Goal: Information Seeking & Learning: Understand process/instructions

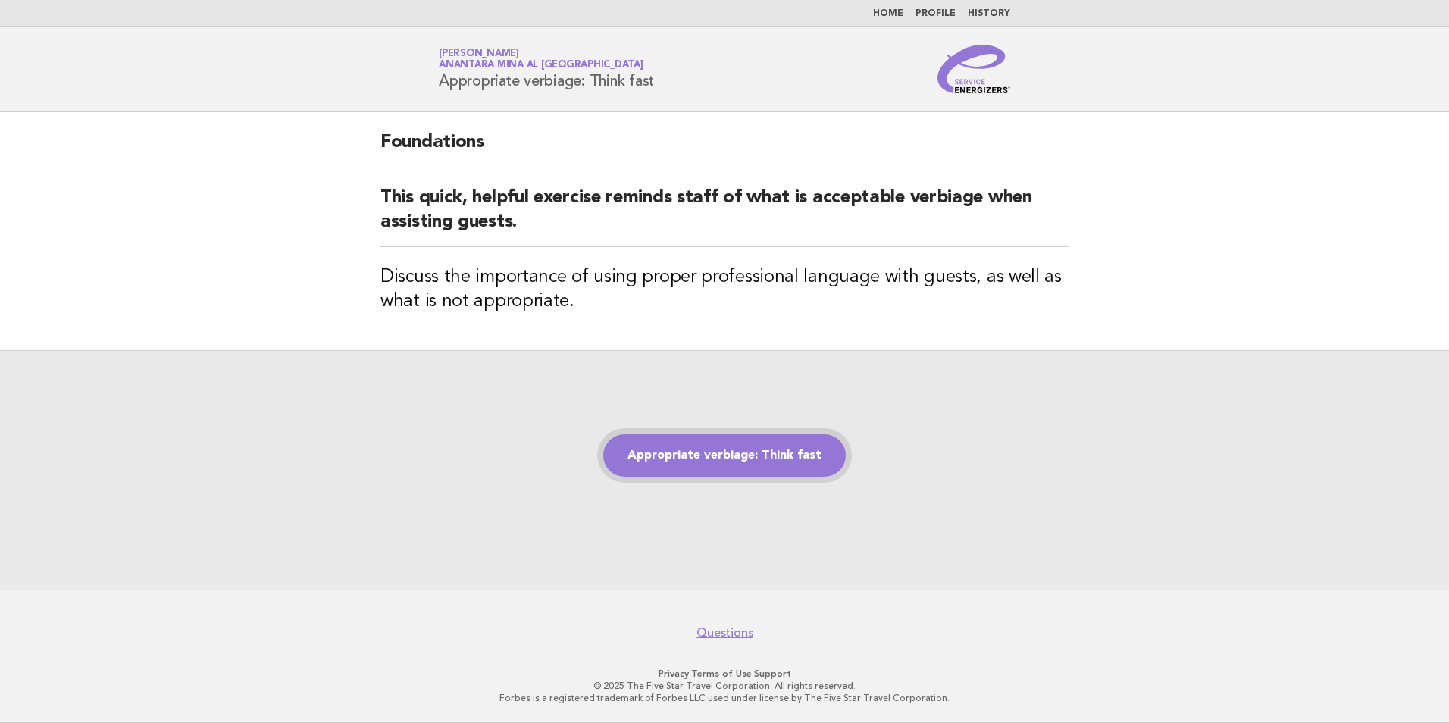
click at [774, 465] on link "Appropriate verbiage: Think fast" at bounding box center [724, 455] width 243 height 42
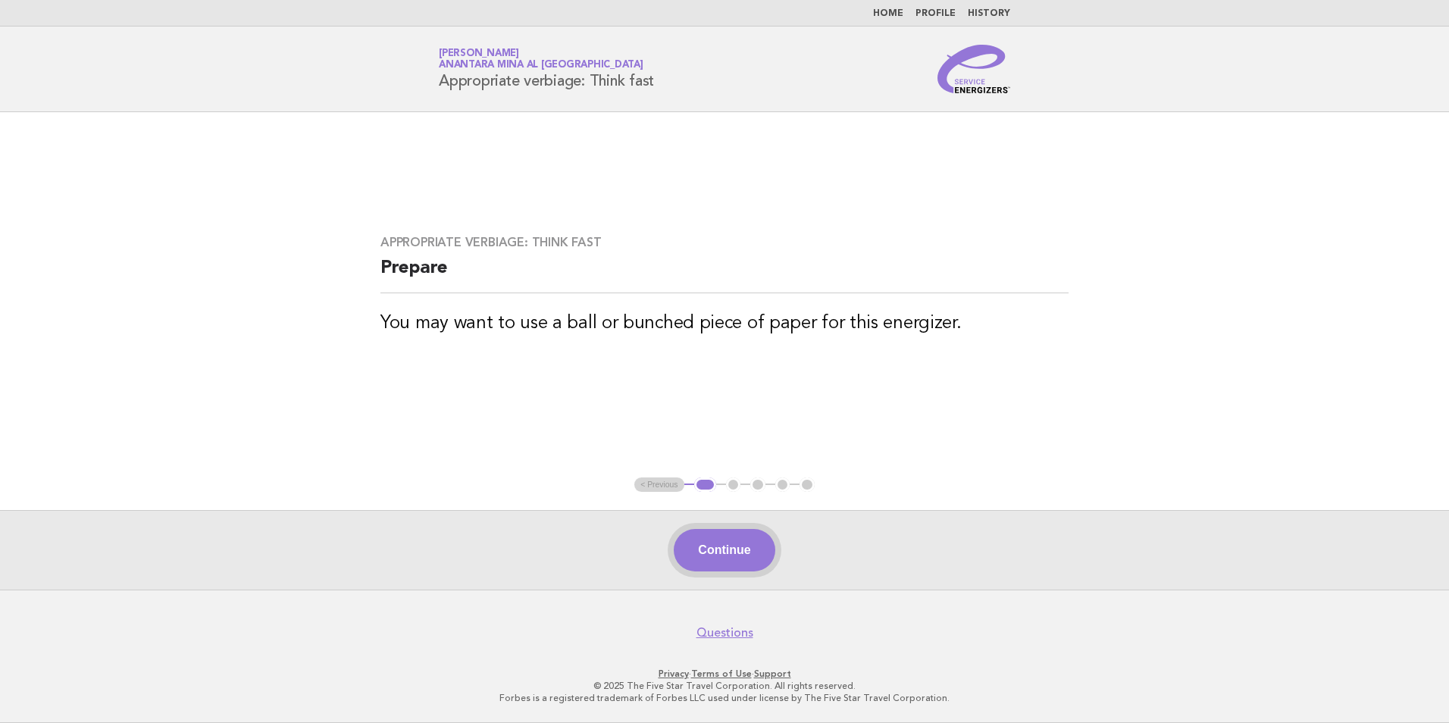
click at [695, 546] on button "Continue" at bounding box center [724, 550] width 101 height 42
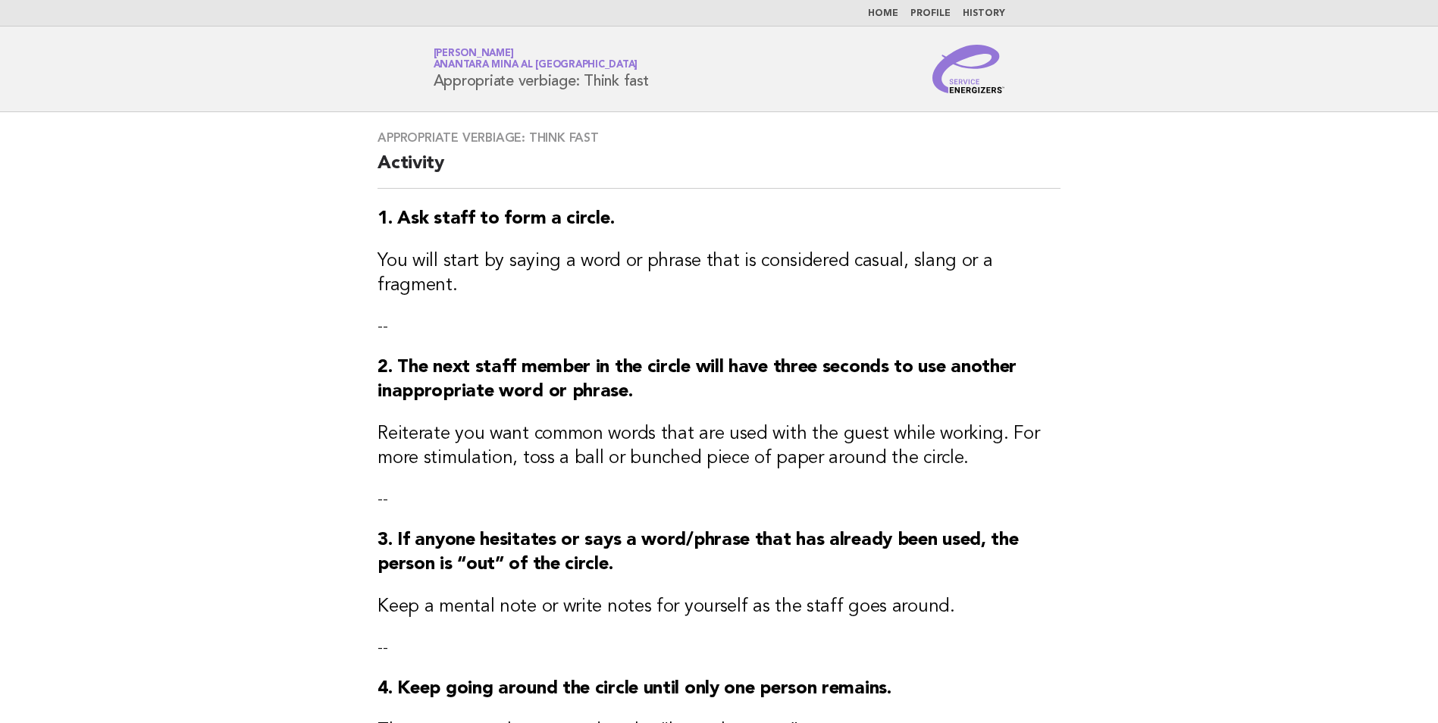
drag, startPoint x: 535, startPoint y: 285, endPoint x: 770, endPoint y: 286, distance: 235.0
click at [764, 286] on div "Appropriate verbiage: Think fast Activity 1. Ask staff to form a circle. You wi…" at bounding box center [718, 609] width 719 height 995
click at [763, 370] on h3 "2. The next staff member in the circle will have three seconds to use another i…" at bounding box center [718, 379] width 683 height 49
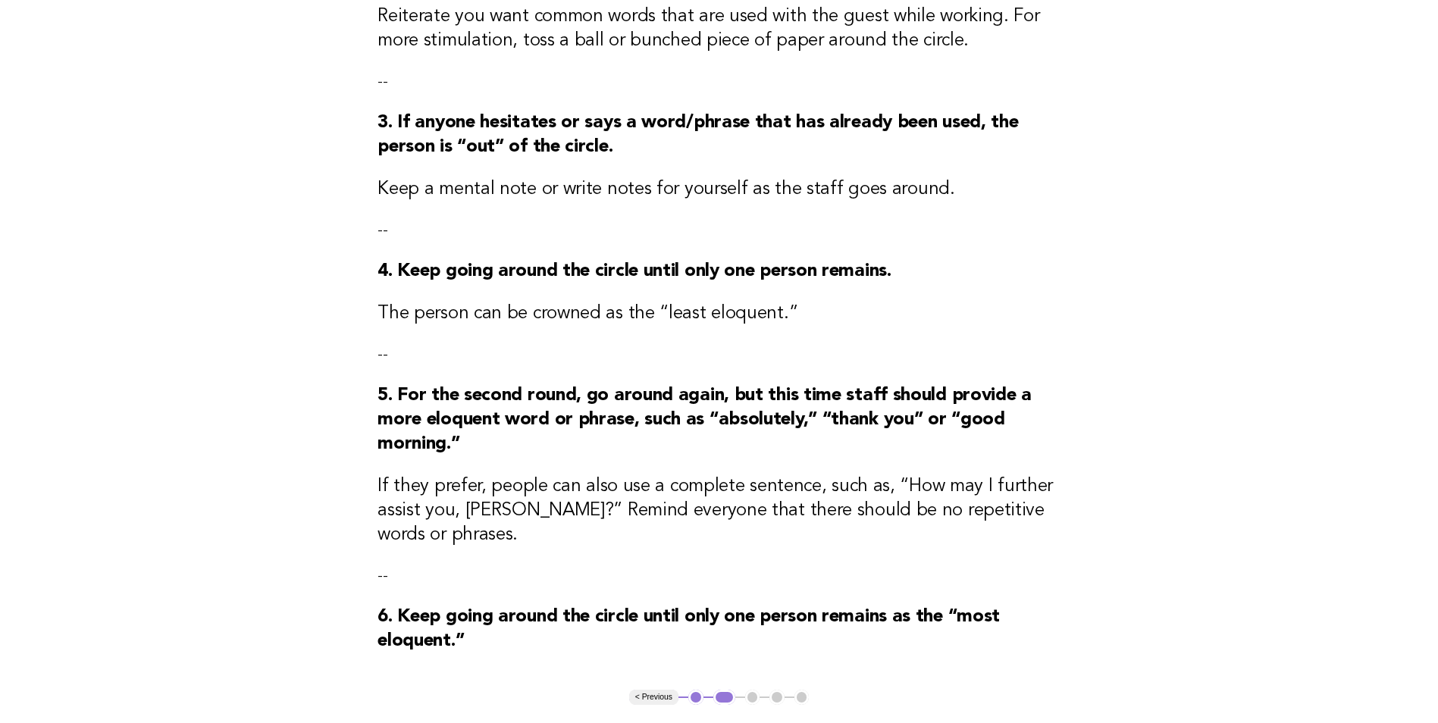
scroll to position [531, 0]
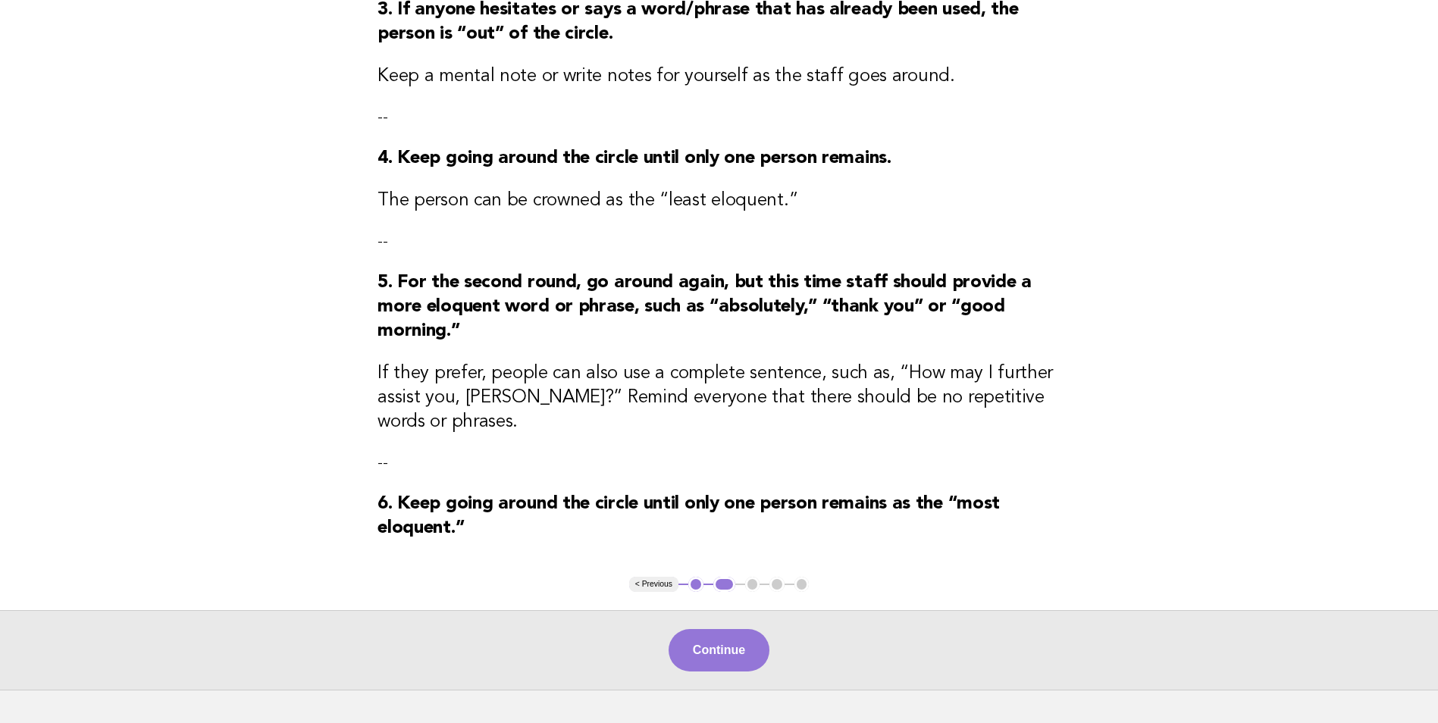
drag, startPoint x: 892, startPoint y: 646, endPoint x: 531, endPoint y: 415, distance: 428.5
click at [531, 415] on h3 "If they prefer, people can also use a complete sentence, such as, “How may I fu…" at bounding box center [718, 398] width 683 height 73
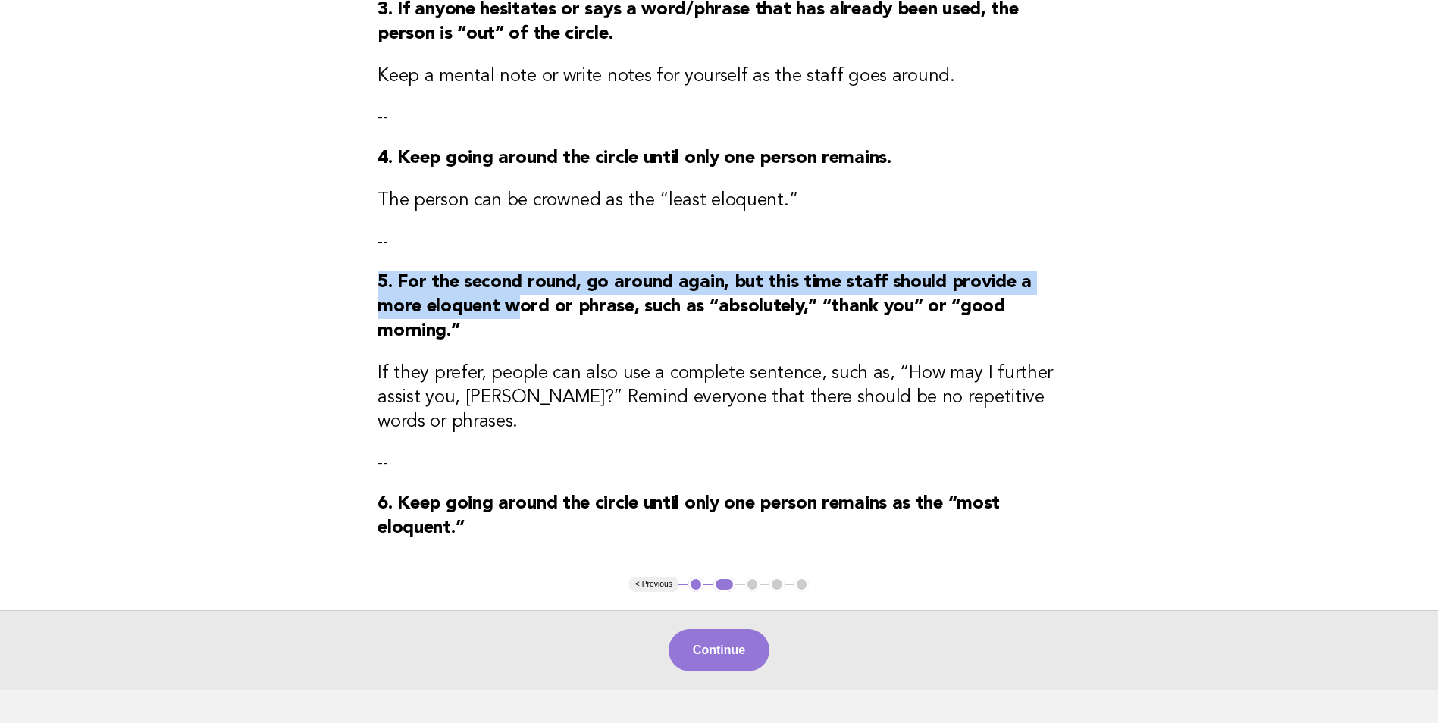
drag, startPoint x: 443, startPoint y: 283, endPoint x: 519, endPoint y: 286, distance: 75.9
click at [519, 286] on strong "5. For the second round, go around again, but this time staff should provide a …" at bounding box center [704, 307] width 654 height 67
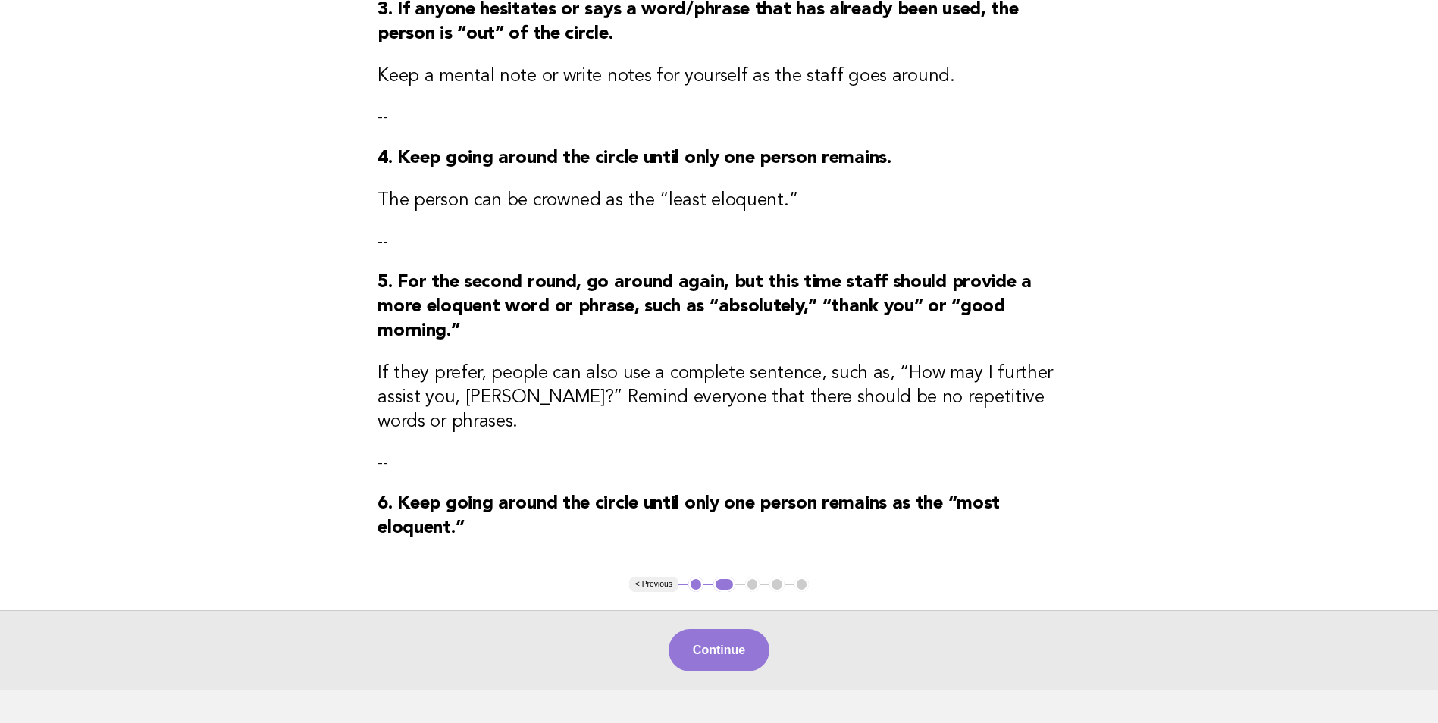
drag, startPoint x: 519, startPoint y: 286, endPoint x: 593, endPoint y: 368, distance: 111.1
click at [593, 368] on h3 "If they prefer, people can also use a complete sentence, such as, “How may I fu…" at bounding box center [718, 398] width 683 height 73
click at [720, 629] on button "Continue" at bounding box center [719, 650] width 101 height 42
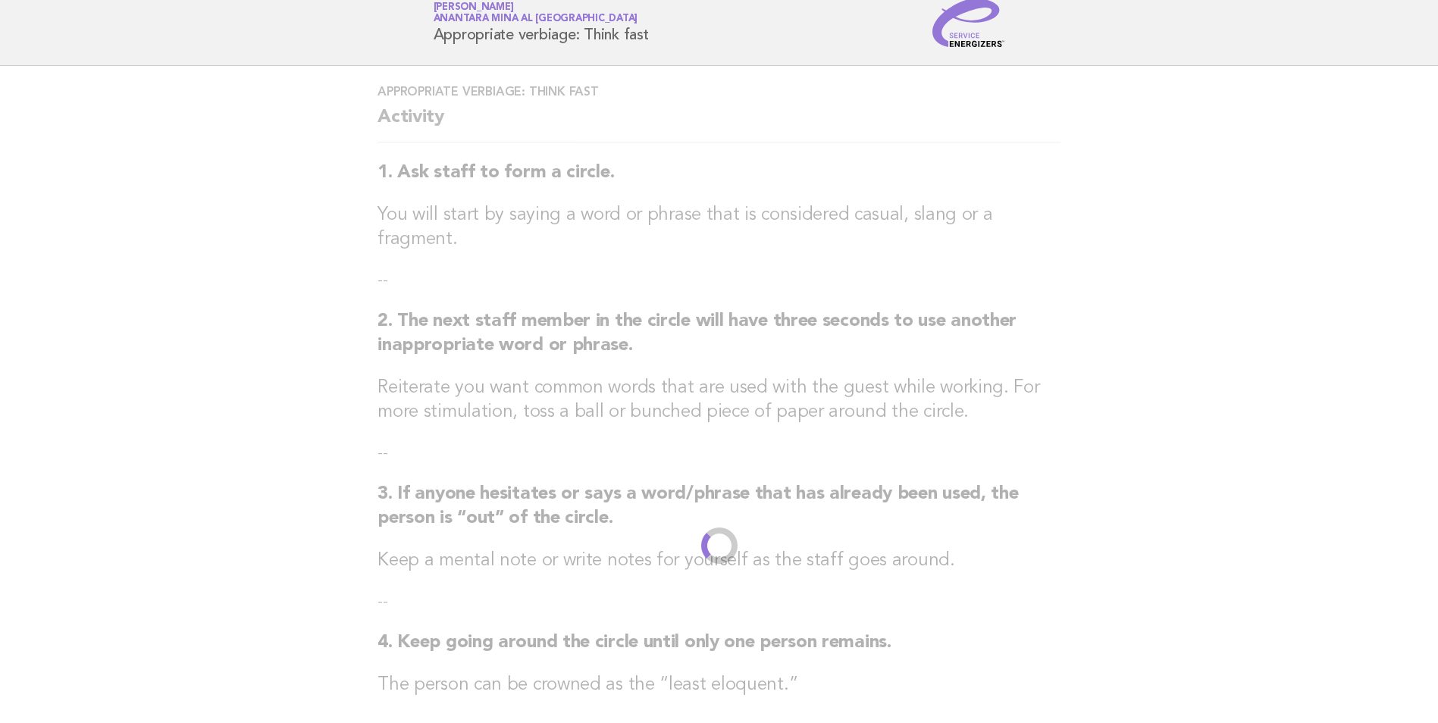
scroll to position [0, 0]
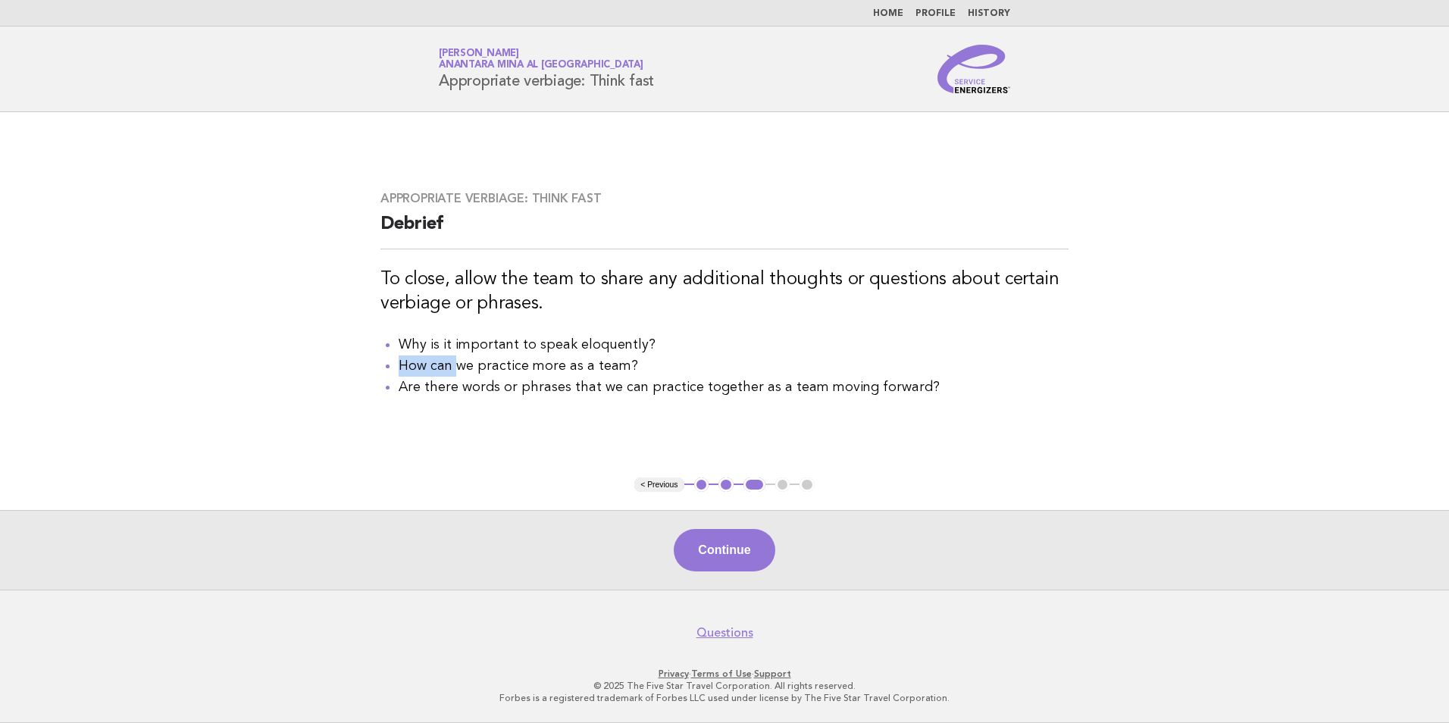
drag, startPoint x: 683, startPoint y: 340, endPoint x: 456, endPoint y: 364, distance: 227.8
click at [456, 364] on ul "Why is it important to speak eloquently? How can we practice more as a team? Ar…" at bounding box center [724, 366] width 688 height 64
drag, startPoint x: 456, startPoint y: 364, endPoint x: 687, endPoint y: 402, distance: 233.6
click at [687, 402] on div "Appropriate verbiage: Think fast Debrief To close, allow the team to share any …" at bounding box center [724, 294] width 725 height 243
drag, startPoint x: 339, startPoint y: 372, endPoint x: 553, endPoint y: 372, distance: 214.5
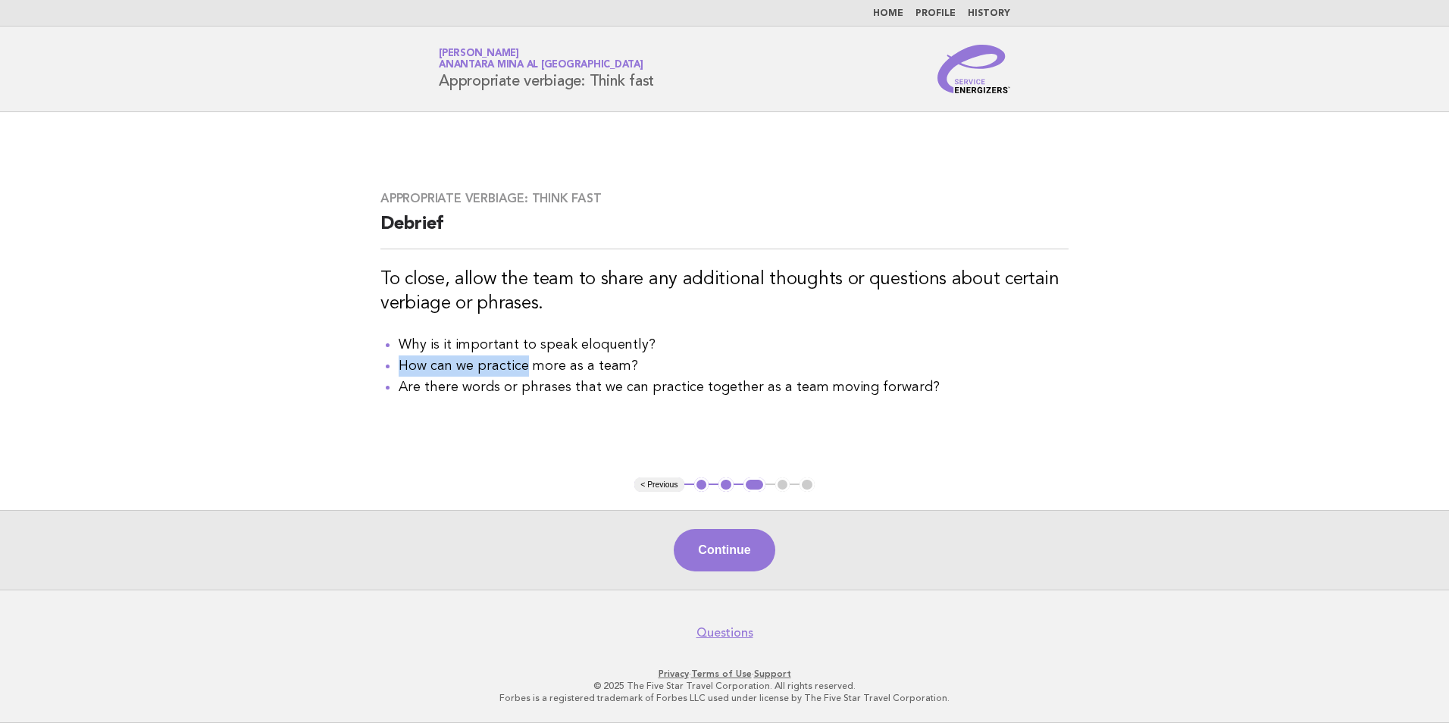
click at [553, 372] on main "Appropriate verbiage: Think fast Debrief To close, allow the team to share any …" at bounding box center [724, 351] width 1449 height 478
drag, startPoint x: 553, startPoint y: 372, endPoint x: 647, endPoint y: 479, distance: 142.3
click at [568, 412] on div "Appropriate verbiage: Think fast Debrief To close, allow the team to share any …" at bounding box center [724, 294] width 725 height 243
click at [731, 535] on button "Continue" at bounding box center [724, 550] width 101 height 42
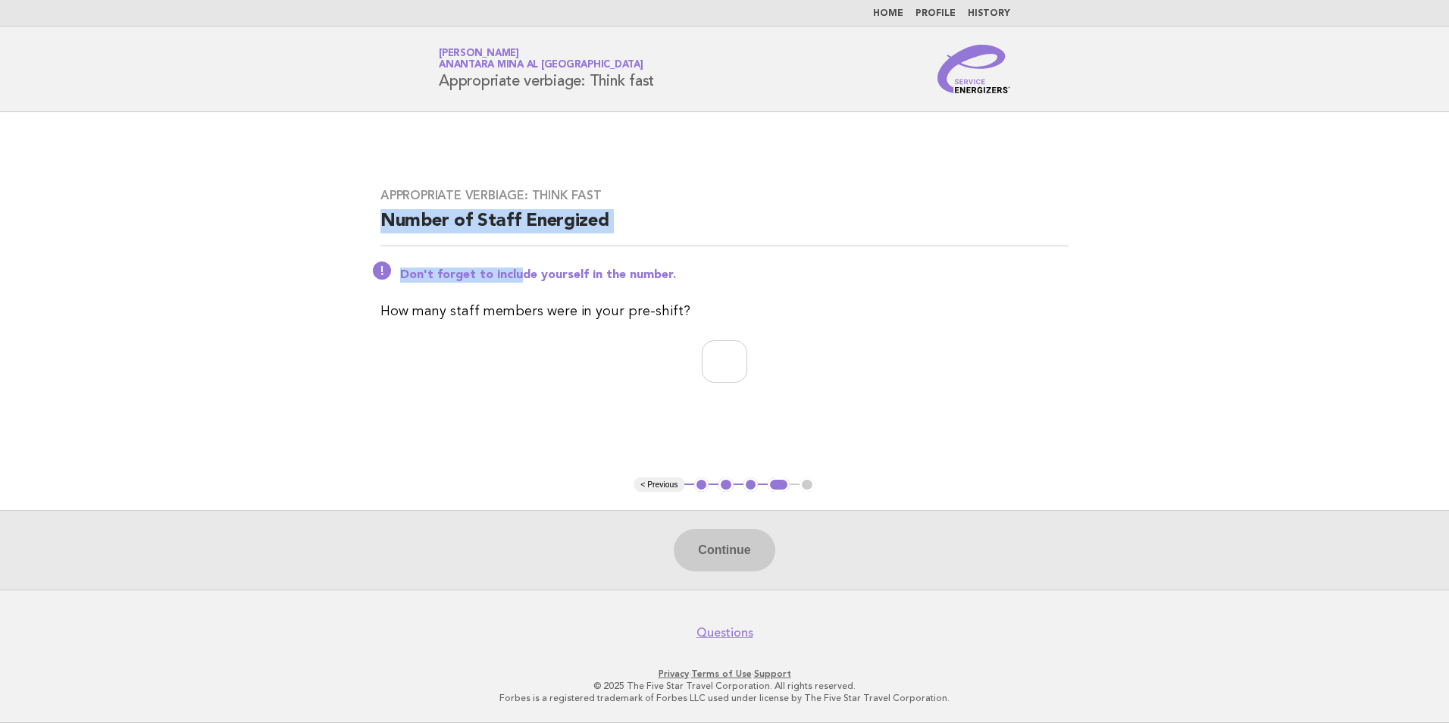
drag, startPoint x: 386, startPoint y: 236, endPoint x: 517, endPoint y: 261, distance: 133.6
click at [517, 261] on div "Appropriate verbiage: Think fast Number of Staff Energized Don't forget to incl…" at bounding box center [724, 294] width 725 height 249
drag, startPoint x: 517, startPoint y: 261, endPoint x: 656, endPoint y: 274, distance: 140.1
click at [656, 274] on p "Don't forget to include yourself in the number." at bounding box center [734, 275] width 669 height 15
click at [659, 492] on button "< Previous" at bounding box center [658, 485] width 49 height 15
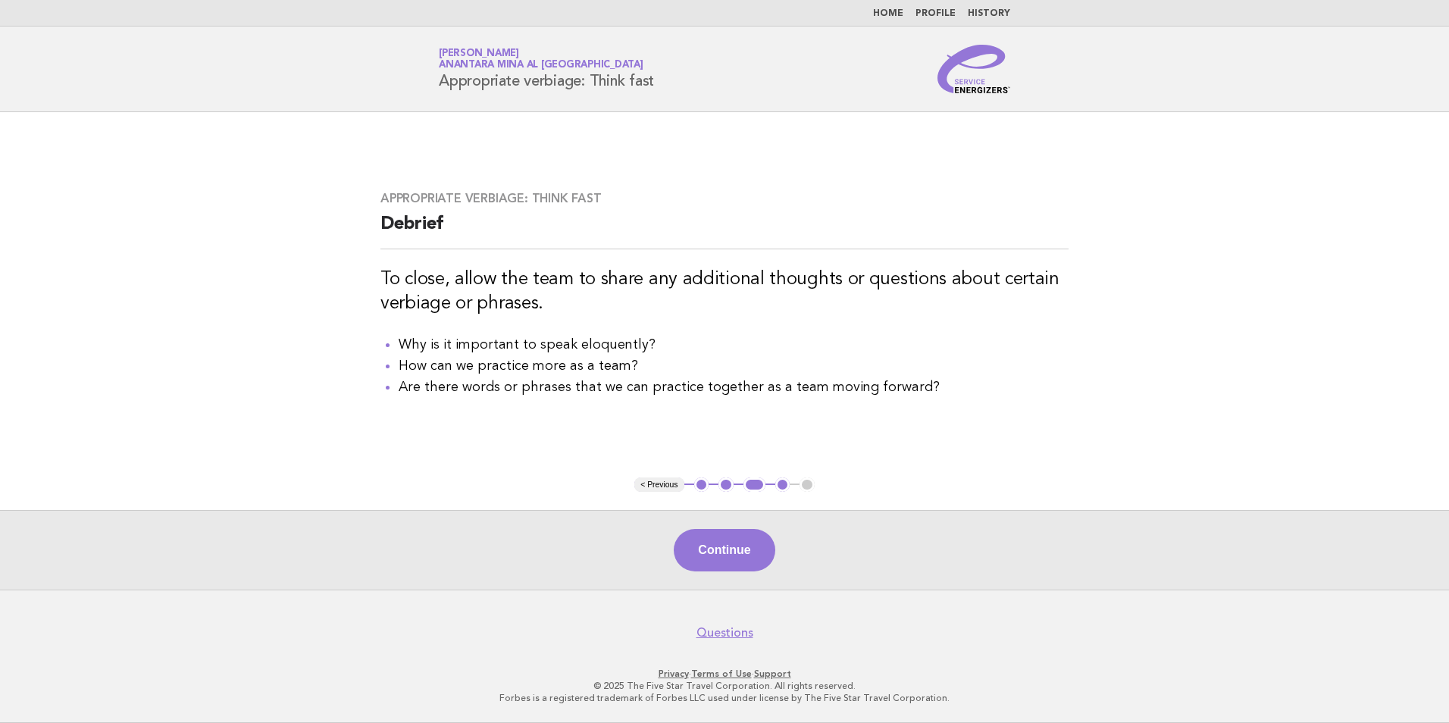
click at [660, 479] on button "< Previous" at bounding box center [658, 485] width 49 height 15
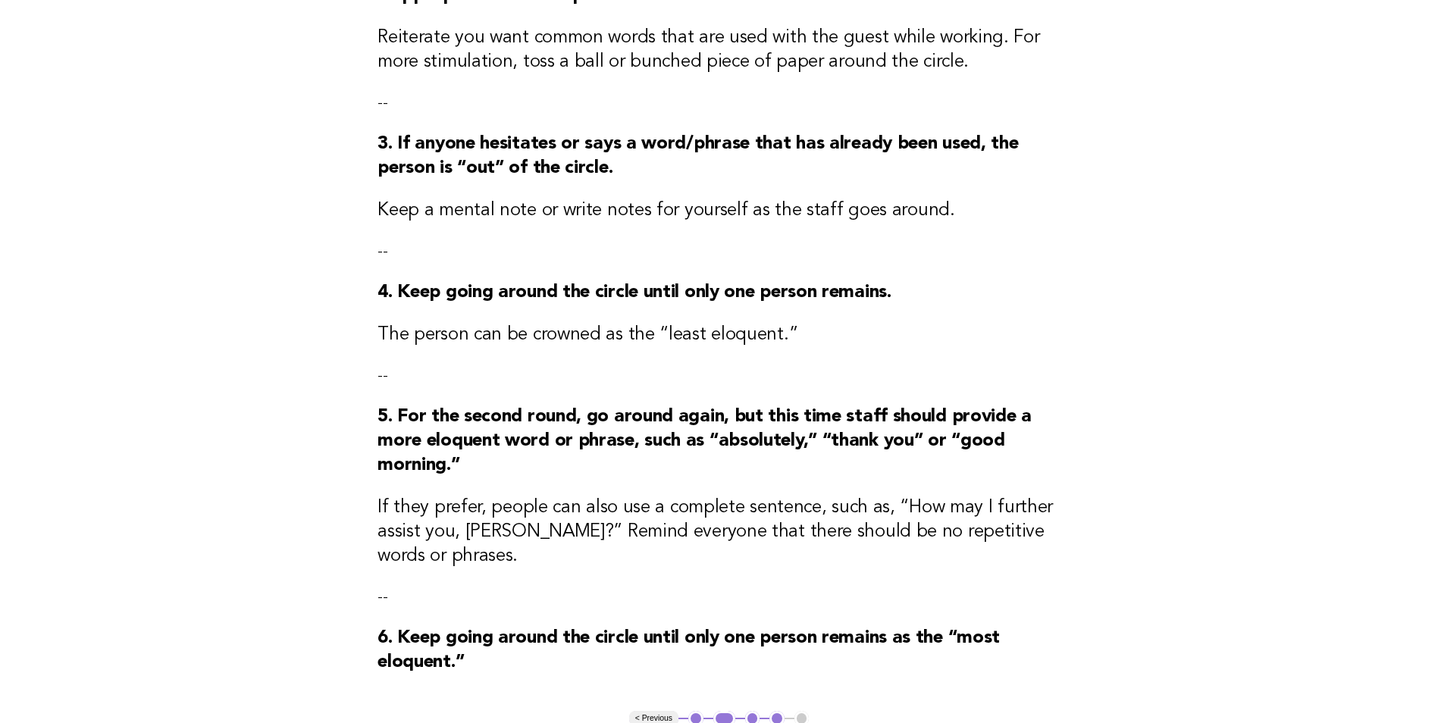
scroll to position [531, 0]
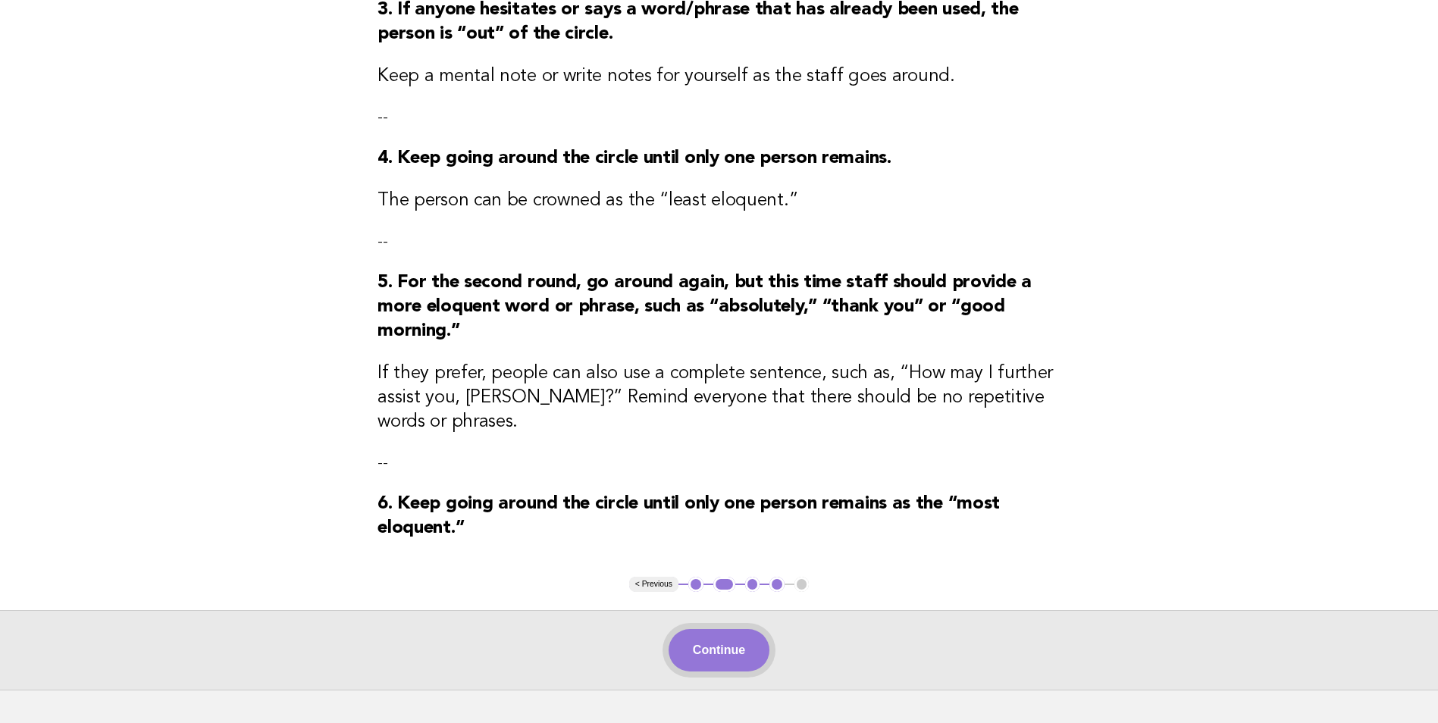
click at [756, 629] on button "Continue" at bounding box center [719, 650] width 101 height 42
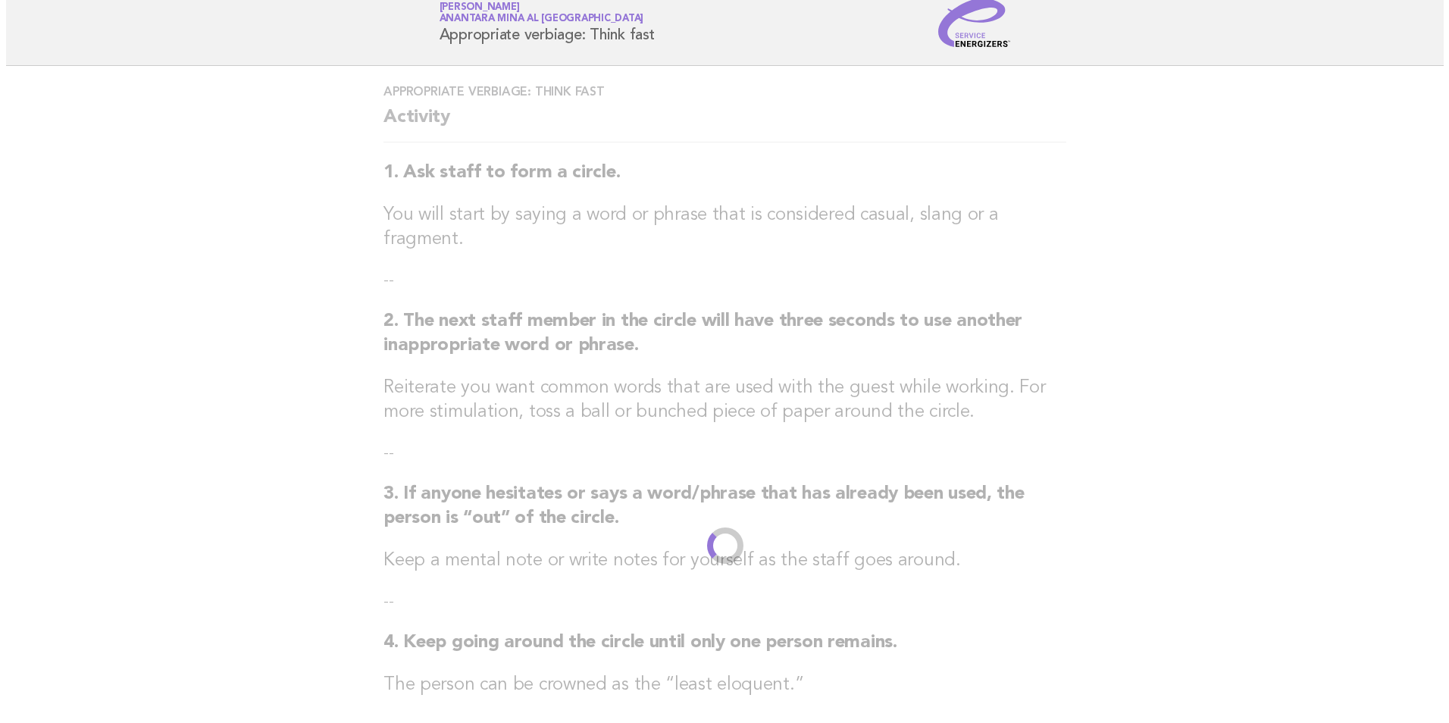
scroll to position [0, 0]
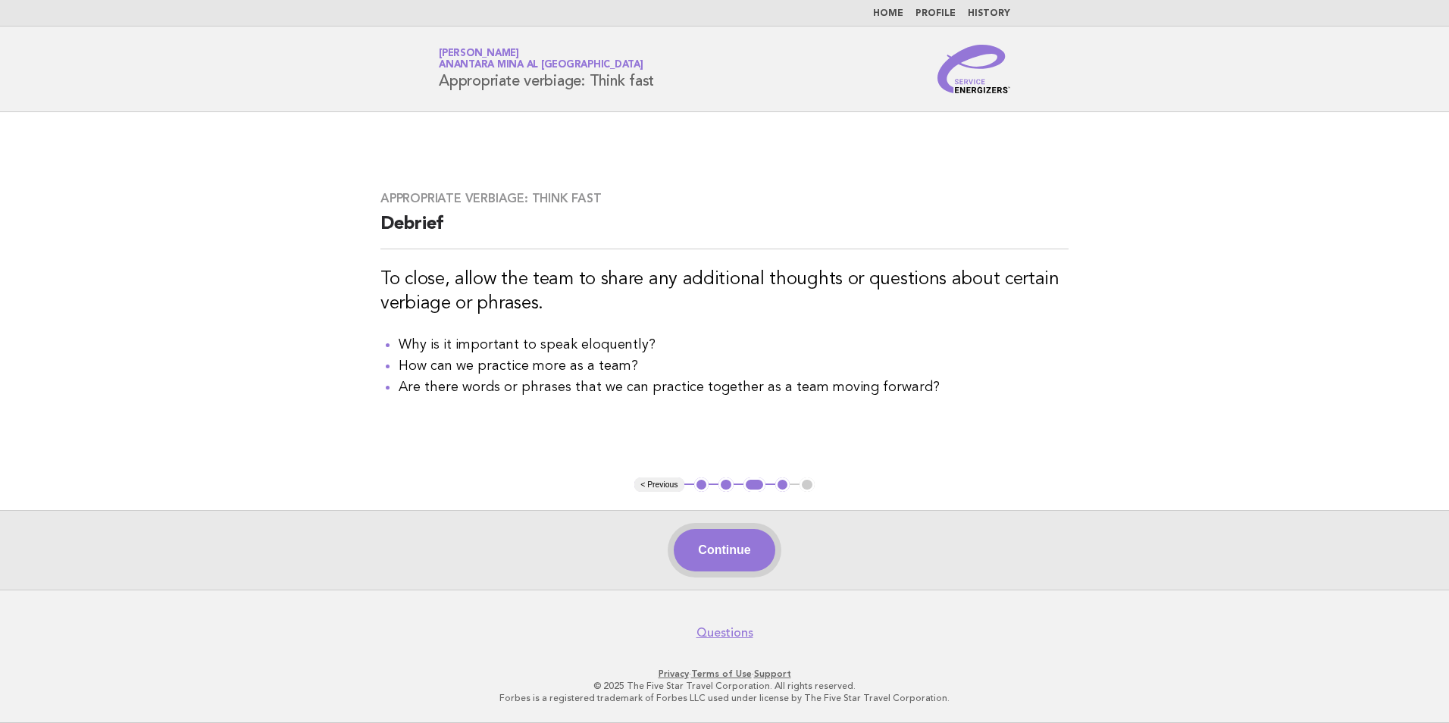
click at [718, 537] on button "Continue" at bounding box center [724, 550] width 101 height 42
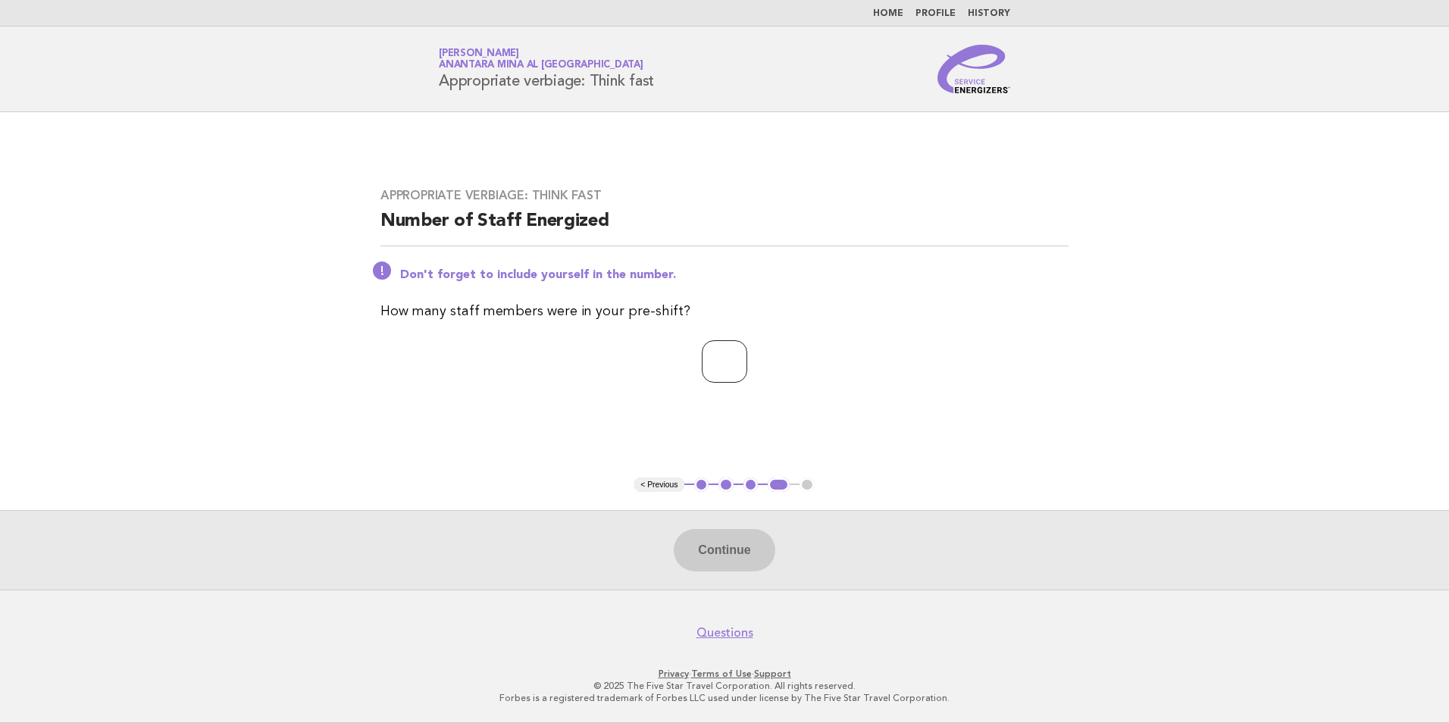
click at [702, 362] on input "number" at bounding box center [724, 361] width 45 height 42
click at [734, 354] on input "number" at bounding box center [724, 361] width 45 height 42
type input "*"
click at [720, 547] on button "Continue" at bounding box center [724, 550] width 101 height 42
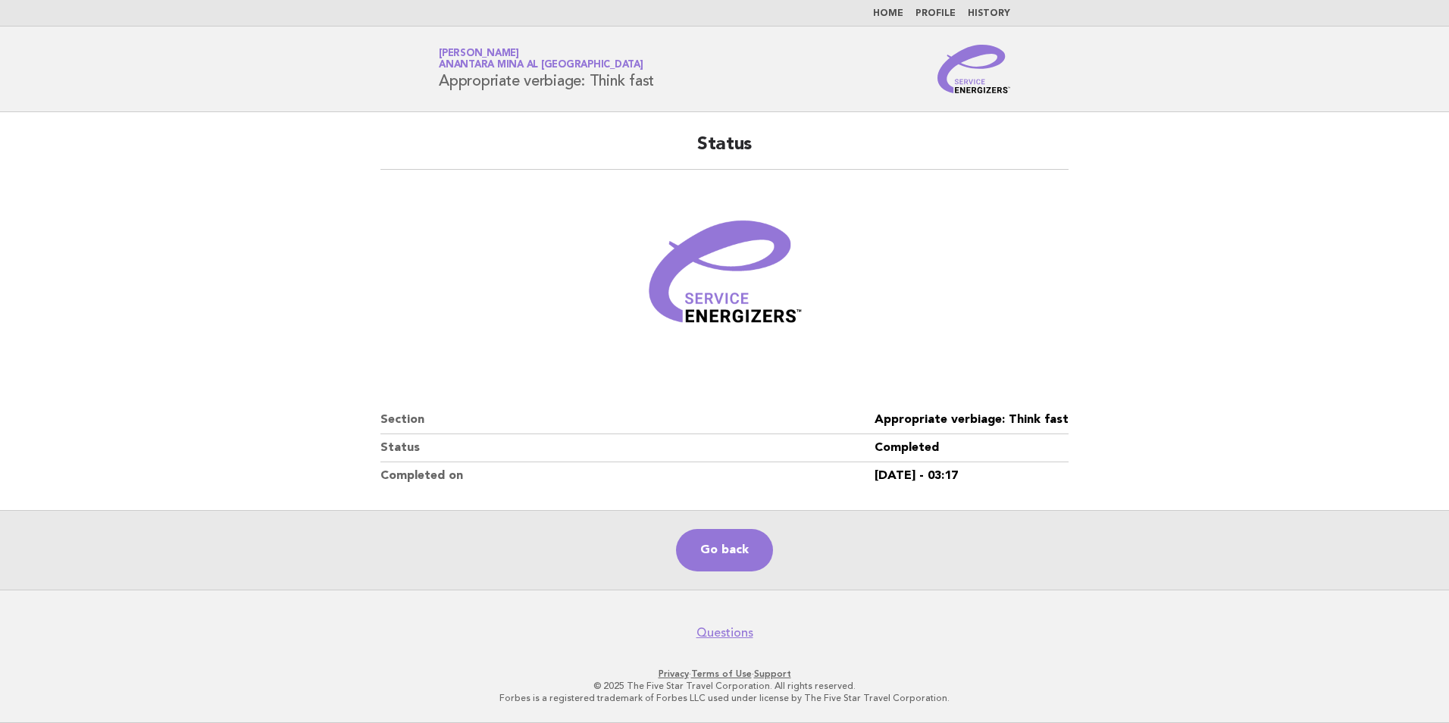
drag, startPoint x: 42, startPoint y: 177, endPoint x: 30, endPoint y: 164, distance: 18.2
click at [42, 177] on main "Status Section Appropriate verbiage: Think fast Status Completed Completed on 1…" at bounding box center [724, 351] width 1449 height 478
